Goal: Check status: Check status

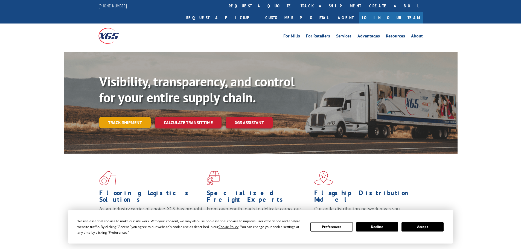
click at [133, 117] on link "Track shipment" at bounding box center [124, 122] width 51 height 11
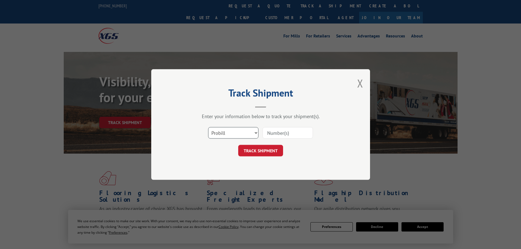
click at [256, 133] on select "Select category... Probill BOL PO" at bounding box center [233, 132] width 50 height 11
select select "bol"
click at [208, 127] on select "Select category... Probill BOL PO" at bounding box center [233, 132] width 50 height 11
click at [266, 133] on input at bounding box center [288, 132] width 50 height 11
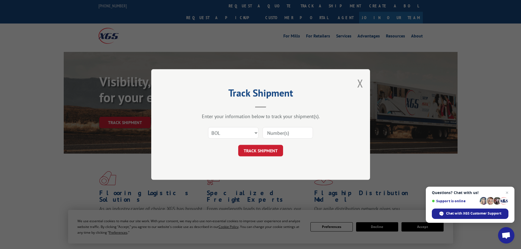
paste input "7070064"
type input "7070064"
click at [269, 151] on button "TRACK SHIPMENT" at bounding box center [260, 150] width 45 height 11
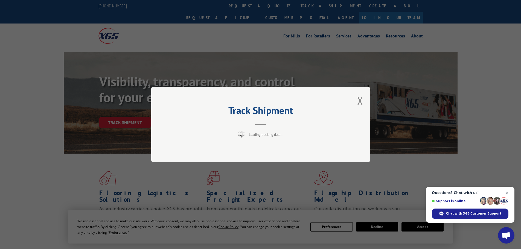
click at [507, 192] on span "Close chat" at bounding box center [507, 192] width 7 height 7
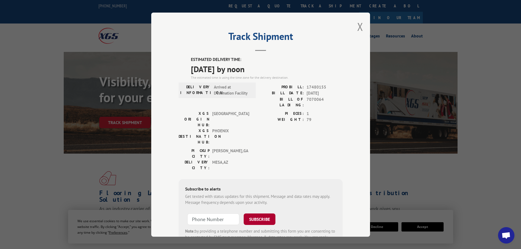
click at [261, 213] on button "SUBSCRIBE" at bounding box center [260, 218] width 32 height 11
click at [262, 213] on button "SUBSCRIBE" at bounding box center [260, 218] width 32 height 11
click at [358, 28] on button "Close modal" at bounding box center [360, 26] width 6 height 14
